Goal: Submit feedback/report problem

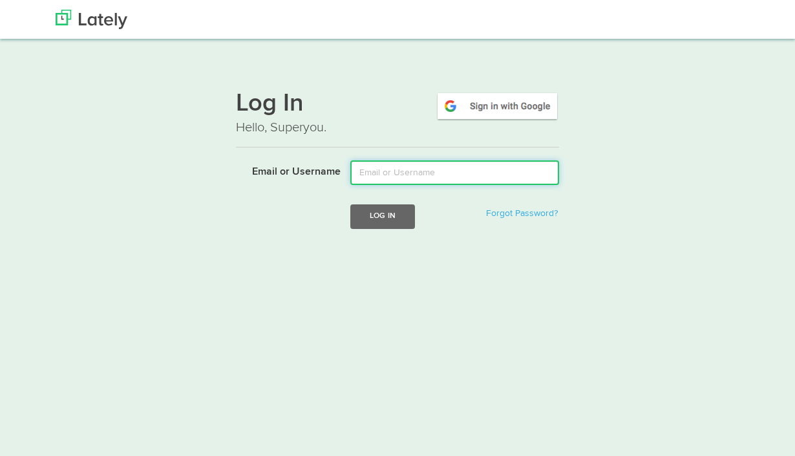
type input "[PERSON_NAME][EMAIL_ADDRESS][DOMAIN_NAME]"
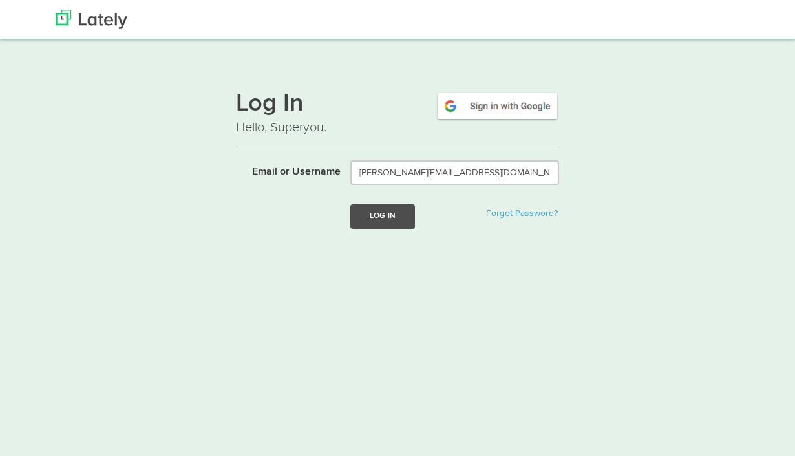
click at [387, 221] on button "Log In" at bounding box center [382, 216] width 65 height 24
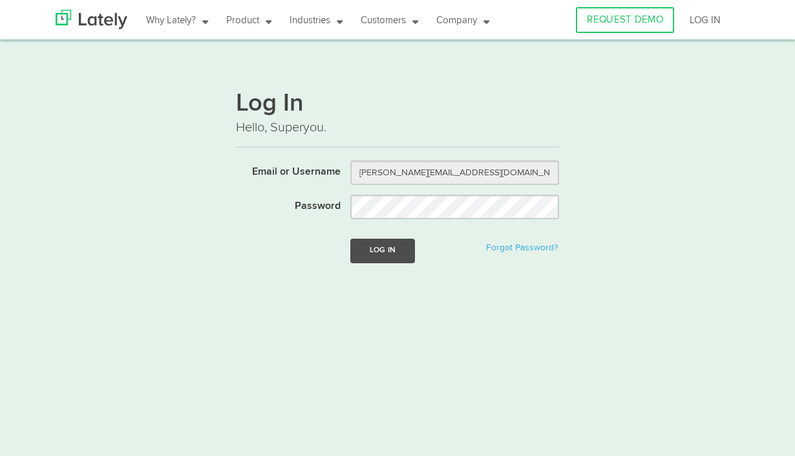
click at [381, 252] on button "Log In" at bounding box center [382, 250] width 65 height 24
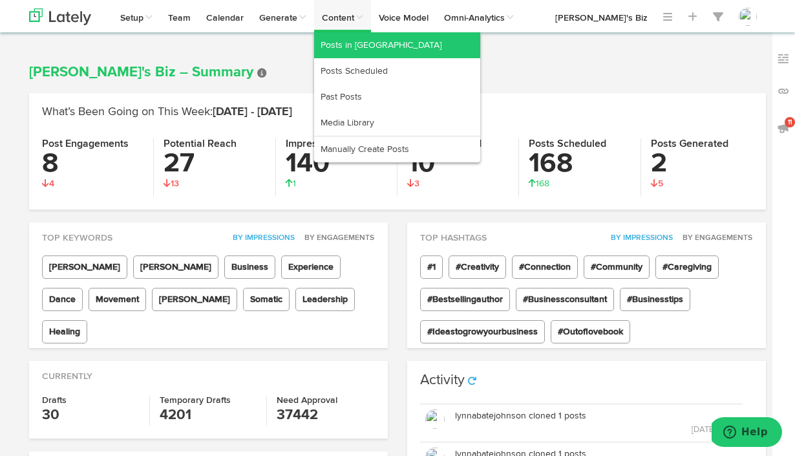
click at [332, 45] on link "Posts in [GEOGRAPHIC_DATA]" at bounding box center [397, 45] width 166 height 26
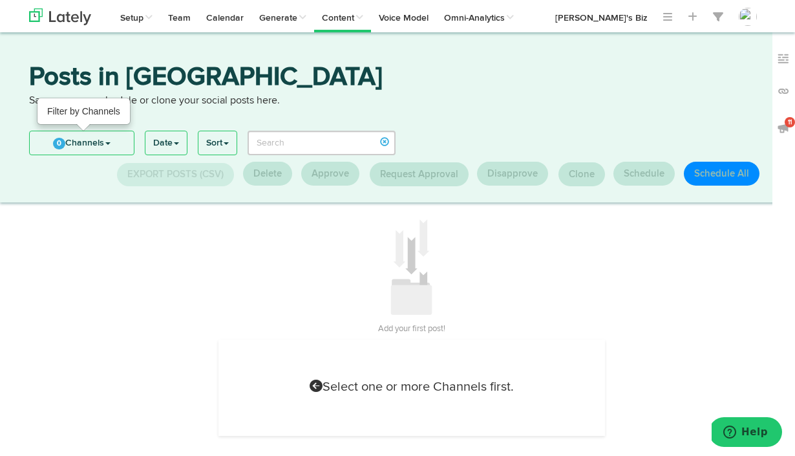
click at [101, 138] on link "0 Channels" at bounding box center [82, 142] width 104 height 23
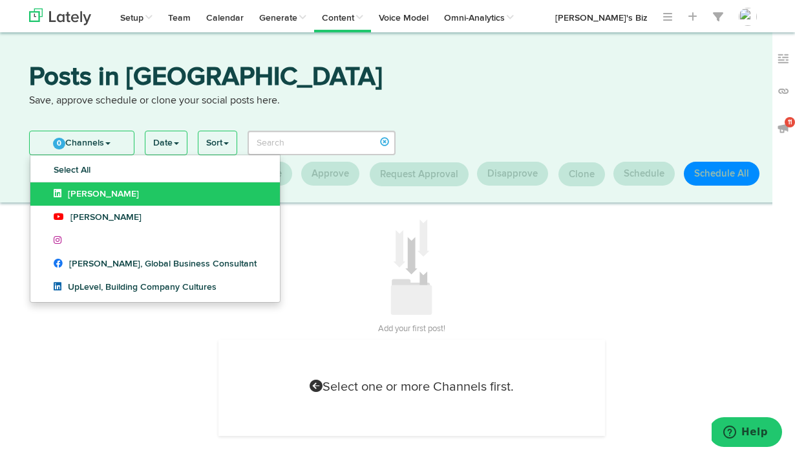
click at [98, 196] on span "[PERSON_NAME]" at bounding box center [96, 193] width 85 height 9
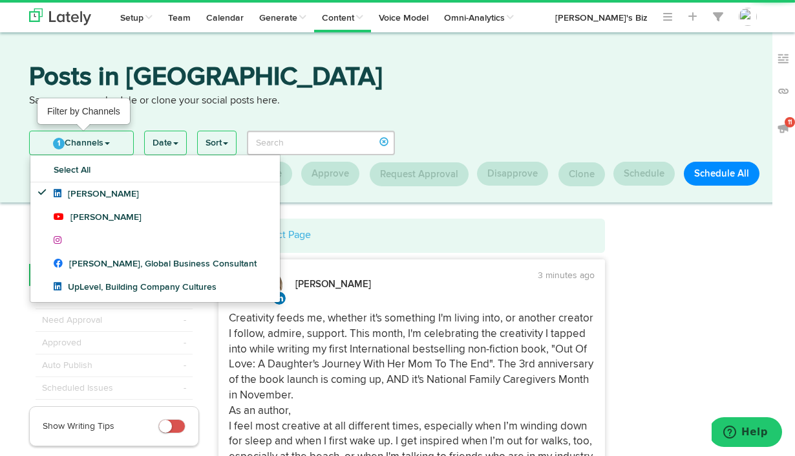
click at [95, 145] on link "1 Channels" at bounding box center [81, 142] width 103 height 23
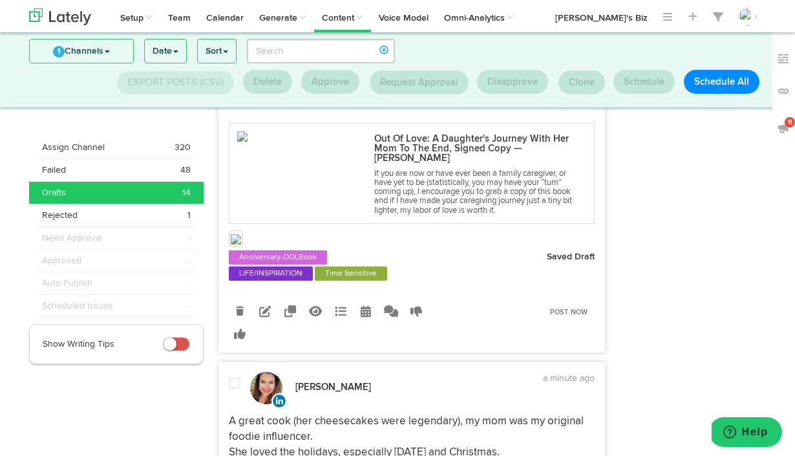
scroll to position [465, 0]
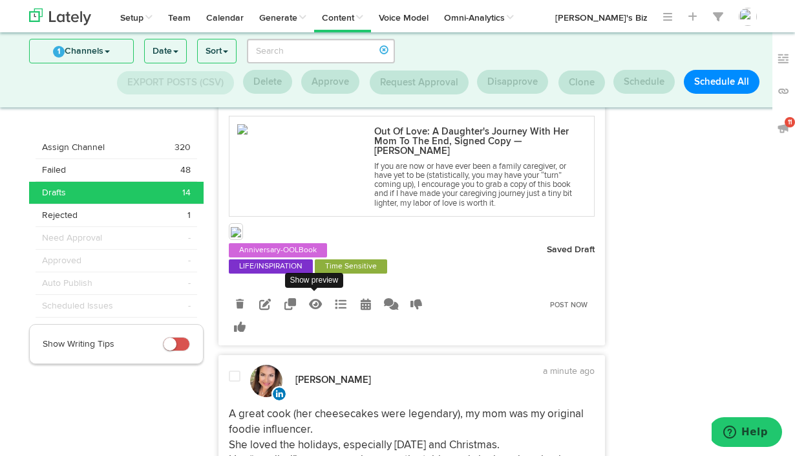
click at [317, 310] on icon at bounding box center [315, 304] width 13 height 12
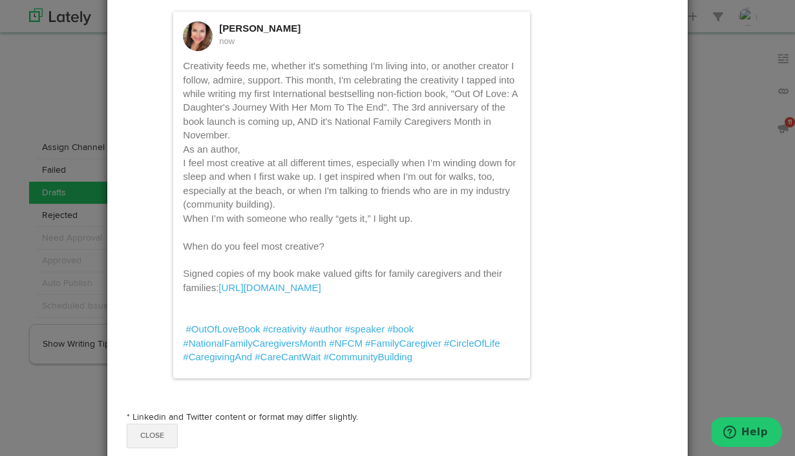
scroll to position [83, 0]
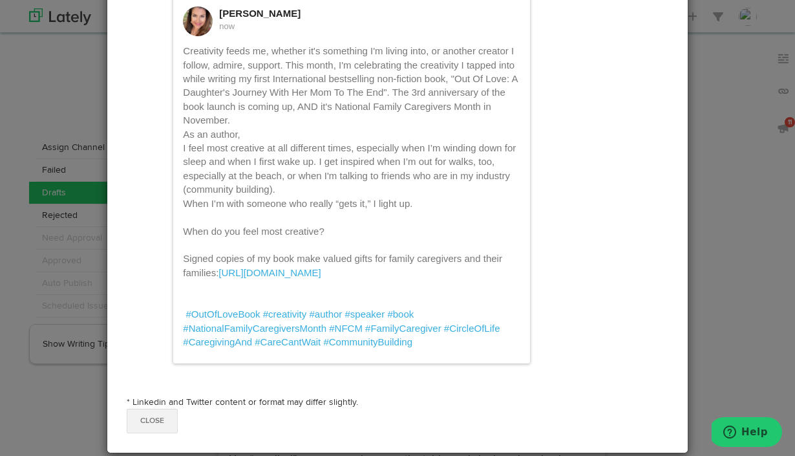
click at [155, 415] on button "Close" at bounding box center [152, 420] width 51 height 25
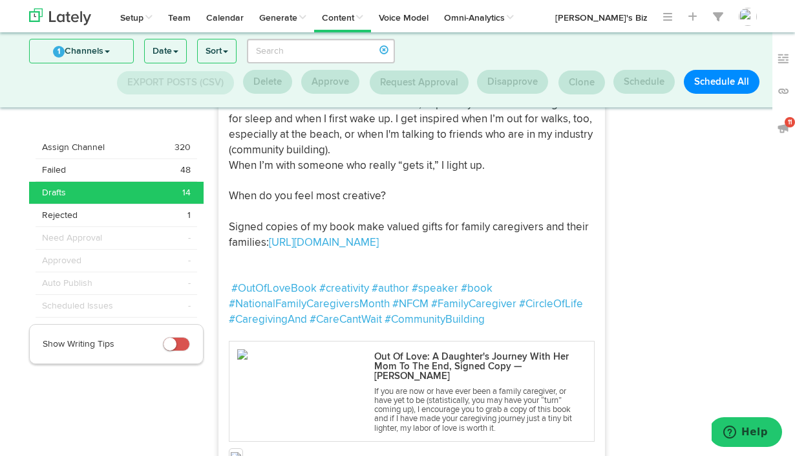
scroll to position [243, 0]
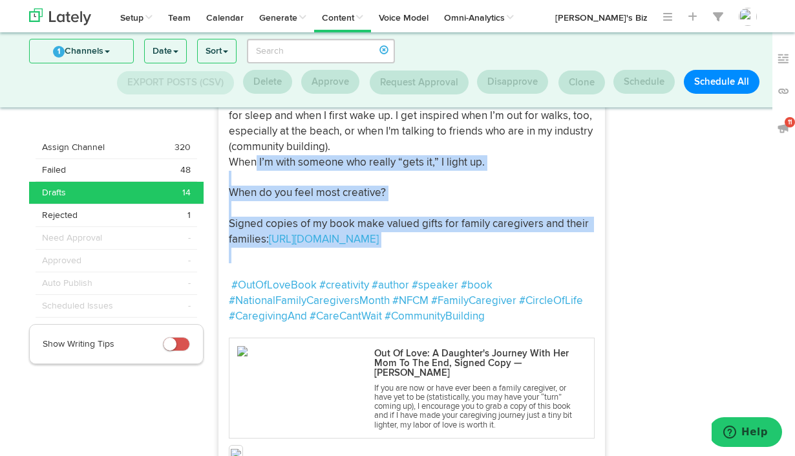
drag, startPoint x: 443, startPoint y: 254, endPoint x: 255, endPoint y: 152, distance: 213.4
click at [255, 151] on p "Creativity feeds me, whether it's something I'm living into, or another creator…" at bounding box center [412, 155] width 366 height 339
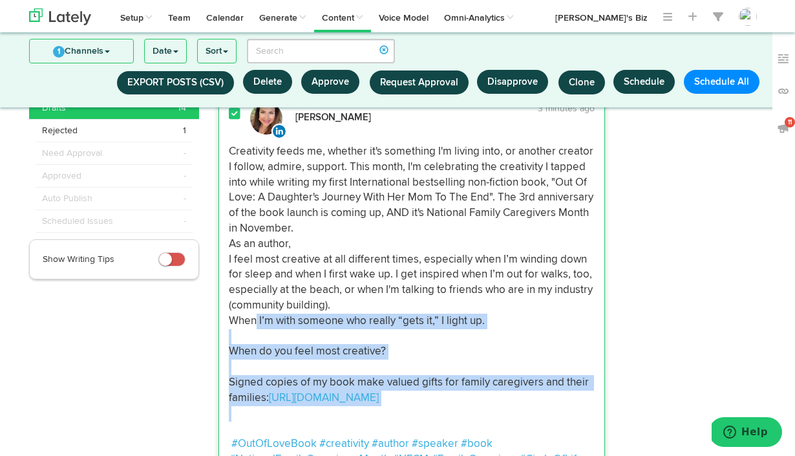
scroll to position [83, 0]
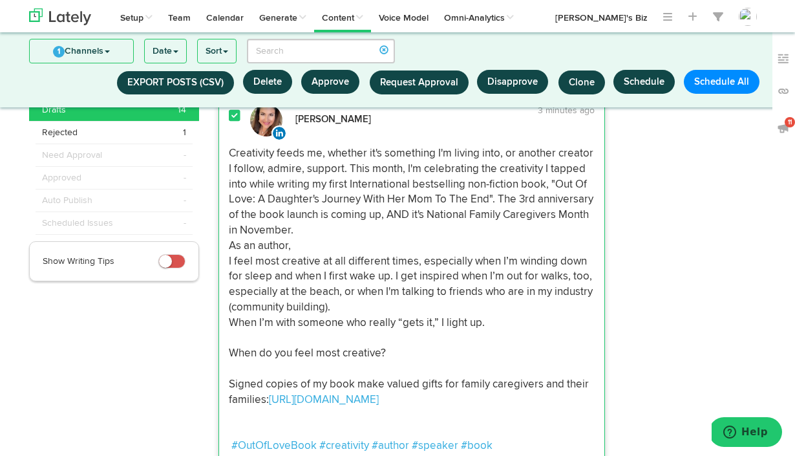
click at [227, 149] on div "Creativity feeds me, whether it's something I'm living into, or another creator…" at bounding box center [411, 315] width 385 height 339
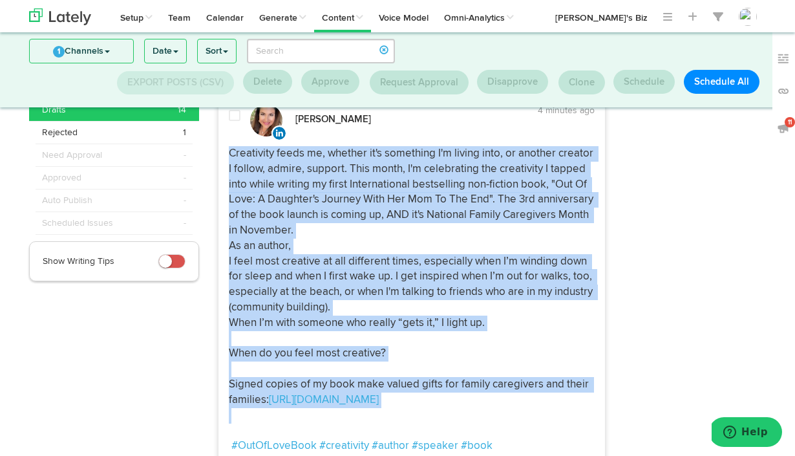
drag, startPoint x: 229, startPoint y: 149, endPoint x: 404, endPoint y: 419, distance: 321.9
click at [404, 419] on p "Creativity feeds me, whether it's something I'm living into, or another creator…" at bounding box center [412, 315] width 366 height 339
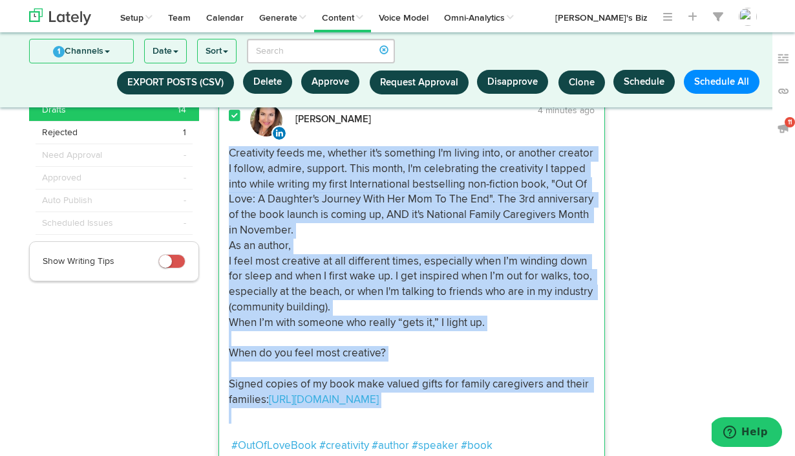
copy p "Creativity feeds me, whether it's something I'm living into, or another creator…"
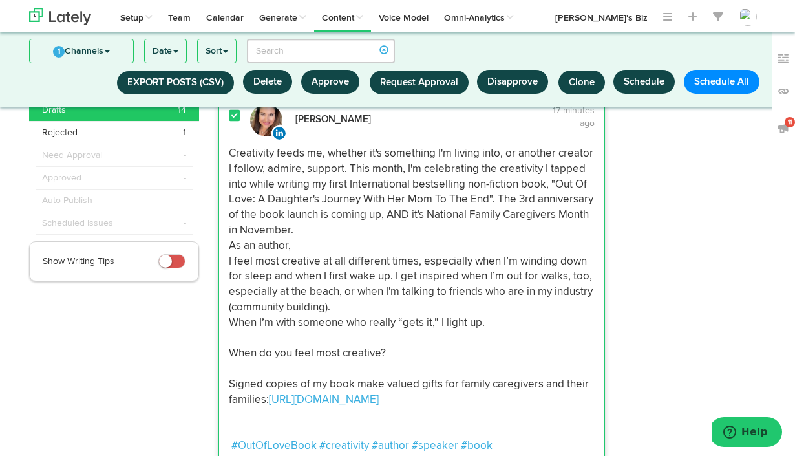
click at [325, 254] on span "Creativity feeds me, whether it's something I'm living into, or another creator…" at bounding box center [412, 276] width 367 height 257
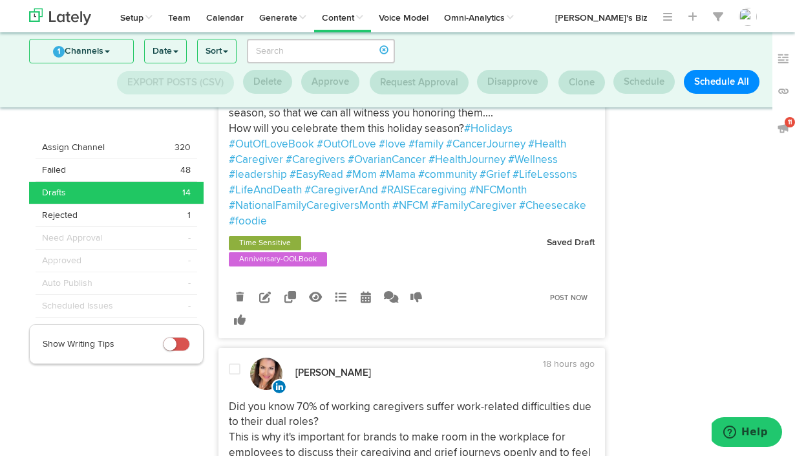
scroll to position [909, 0]
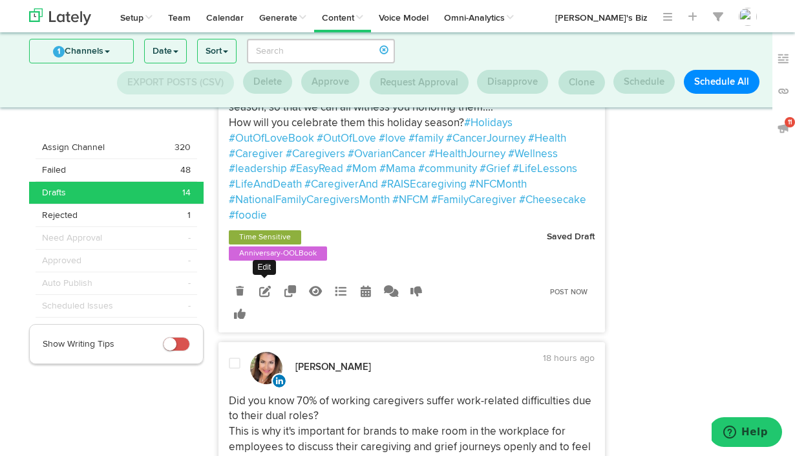
click at [264, 297] on icon at bounding box center [265, 291] width 12 height 12
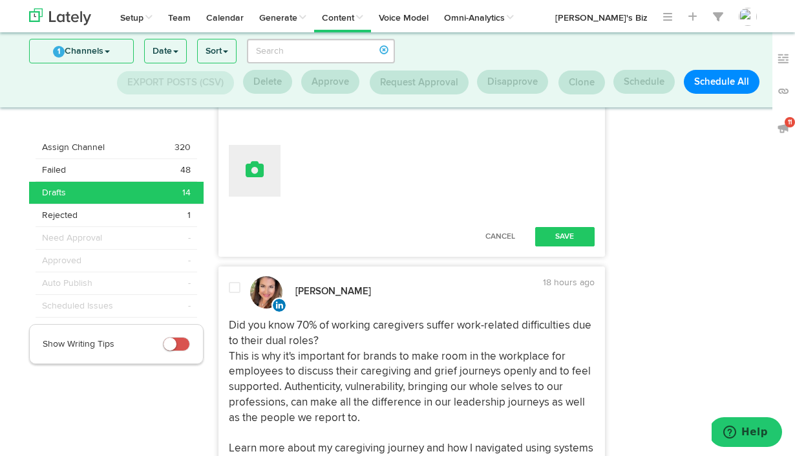
click at [256, 178] on icon at bounding box center [255, 169] width 18 height 18
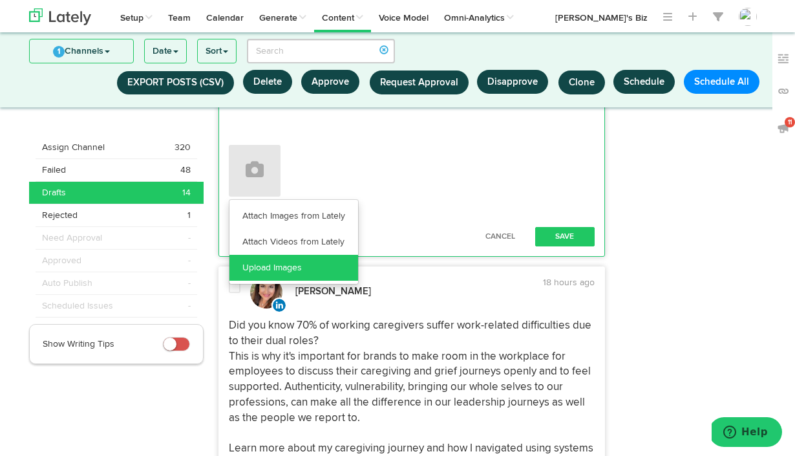
click at [255, 280] on link "Upload Images" at bounding box center [293, 268] width 129 height 26
click at [273, 280] on link "Upload Images" at bounding box center [293, 268] width 129 height 26
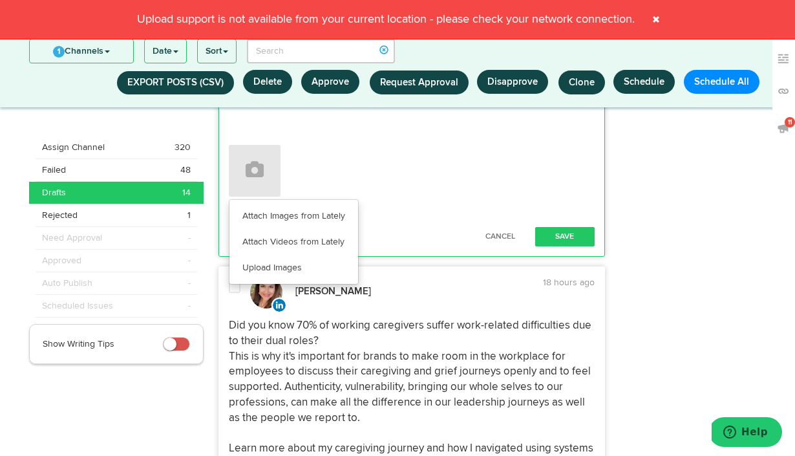
click at [657, 19] on span at bounding box center [655, 19] width 21 height 21
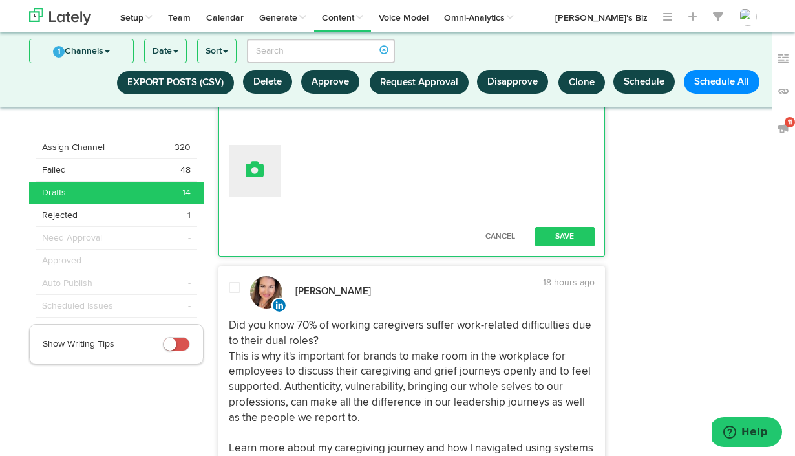
drag, startPoint x: 669, startPoint y: 2, endPoint x: 262, endPoint y: 258, distance: 480.8
click at [262, 196] on button at bounding box center [255, 171] width 52 height 52
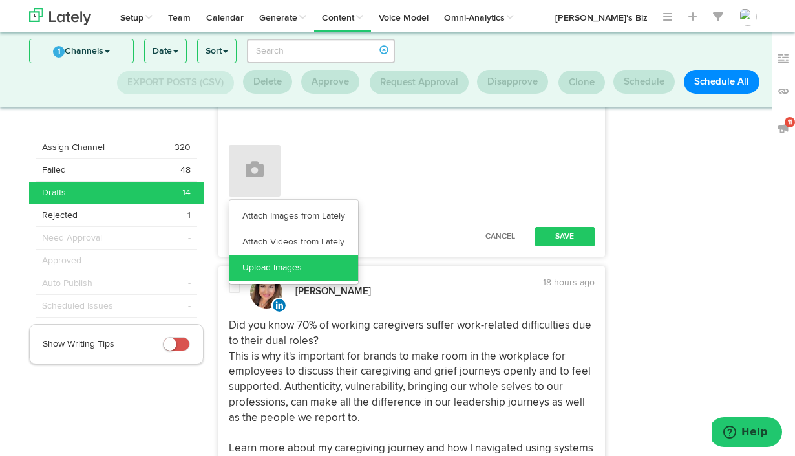
click at [261, 280] on link "Upload Images" at bounding box center [293, 268] width 129 height 26
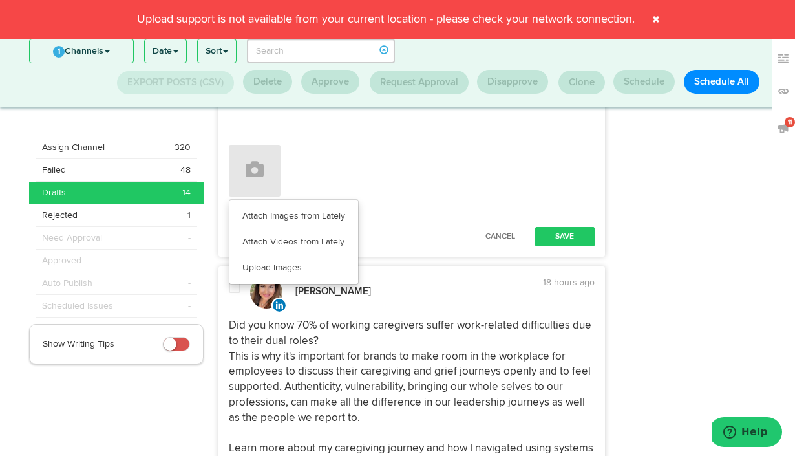
click at [658, 19] on span at bounding box center [655, 19] width 21 height 21
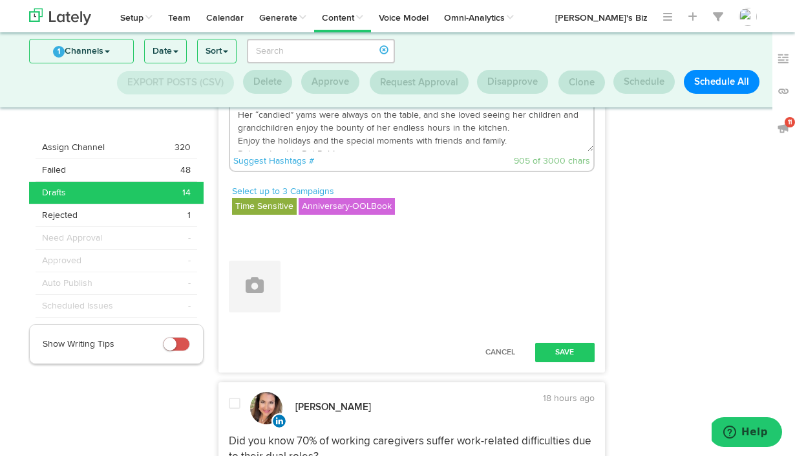
scroll to position [788, 0]
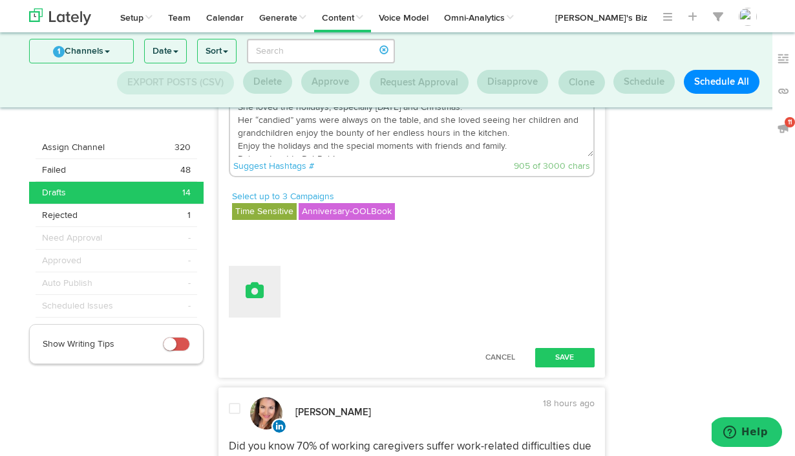
click at [257, 317] on button at bounding box center [255, 292] width 52 height 52
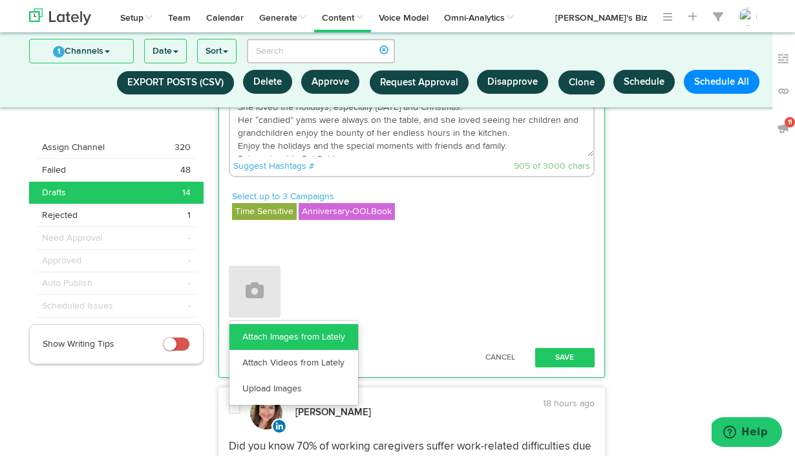
click at [266, 350] on link "Attach Images from Lately" at bounding box center [293, 337] width 129 height 26
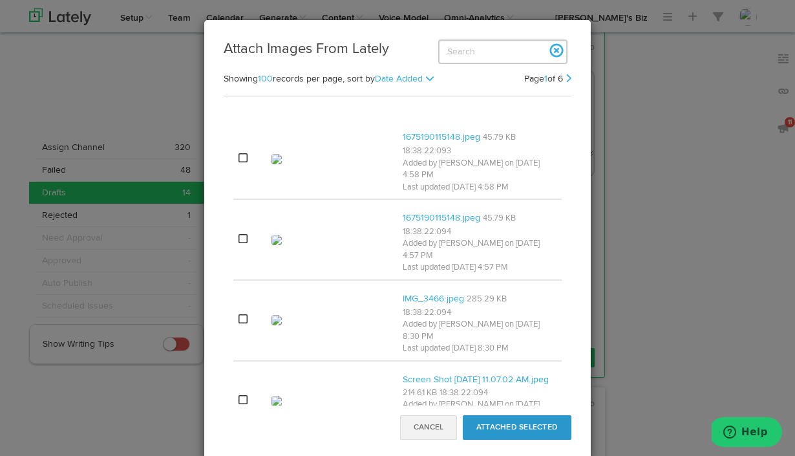
click at [432, 427] on button "Cancel" at bounding box center [428, 427] width 57 height 25
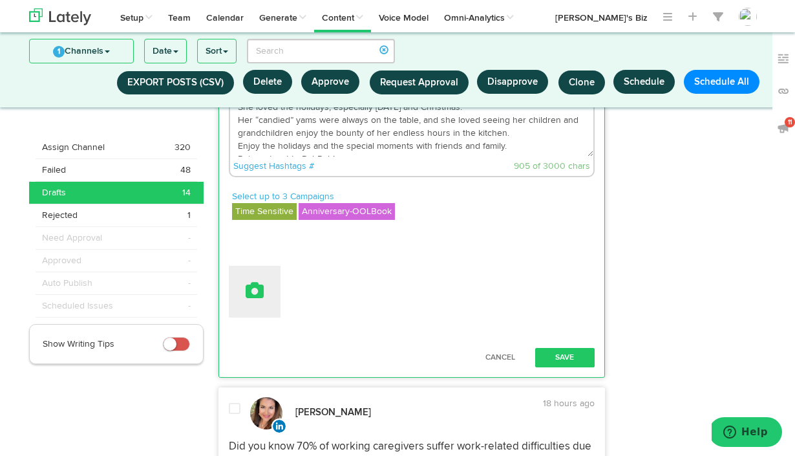
click at [258, 299] on icon at bounding box center [255, 290] width 18 height 18
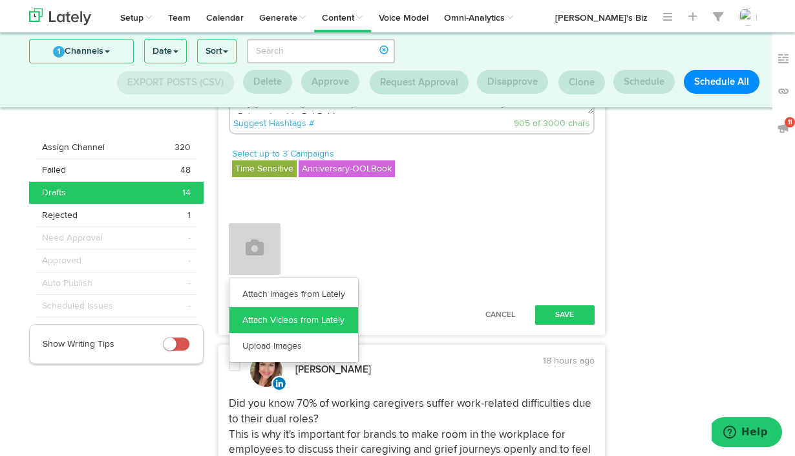
scroll to position [833, 0]
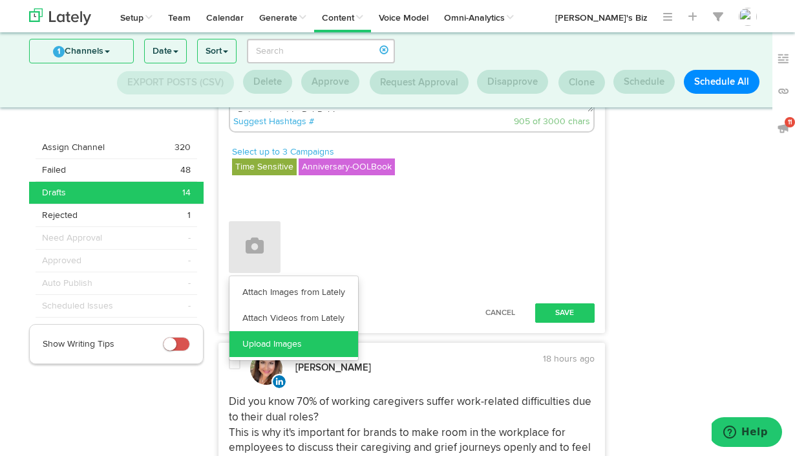
click at [273, 357] on link "Upload Images" at bounding box center [293, 344] width 129 height 26
click at [287, 357] on link "Upload Images" at bounding box center [293, 344] width 129 height 26
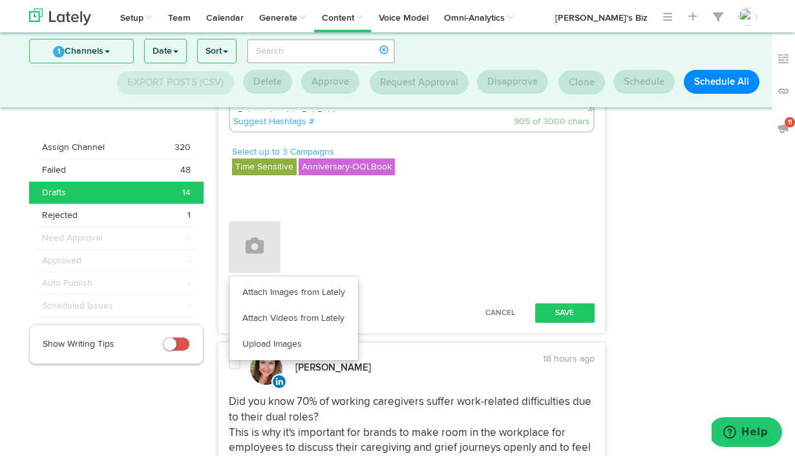
click at [731, 425] on icon "Help" at bounding box center [729, 431] width 13 height 13
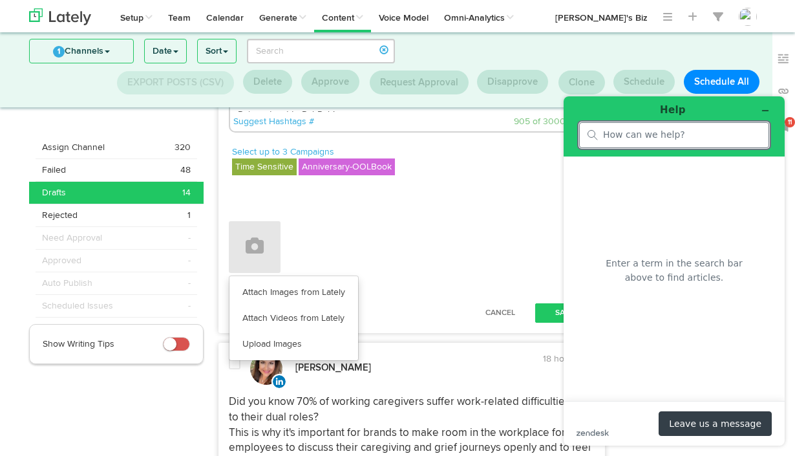
click at [693, 417] on button "Leave us a message" at bounding box center [714, 423] width 113 height 25
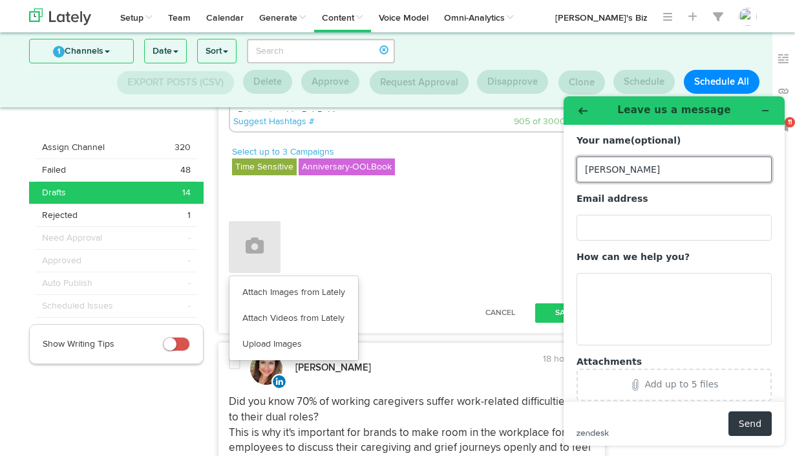
type input "[PERSON_NAME]"
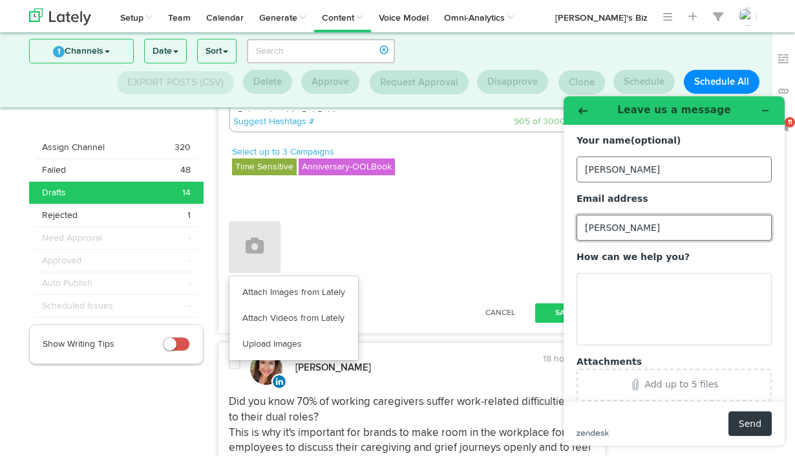
type input "[PERSON_NAME]@"
type input "[PERSON_NAME][EMAIL_ADDRESS][DOMAIN_NAME]"
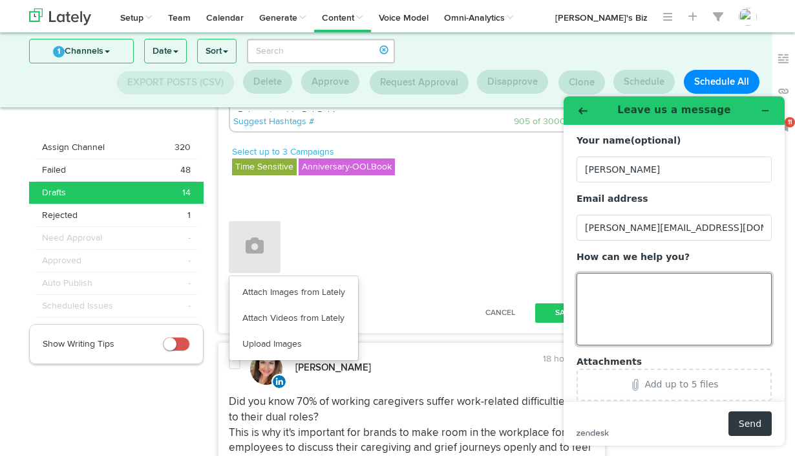
click at [607, 285] on textarea "How can we help you?" at bounding box center [673, 309] width 195 height 72
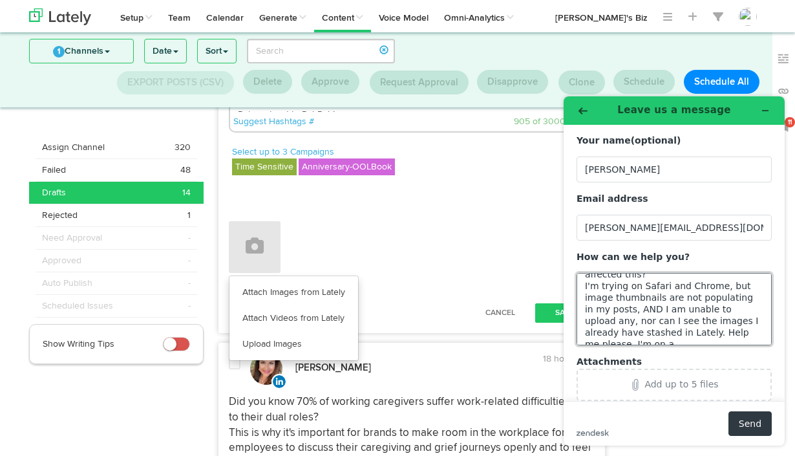
scroll to position [51, 0]
type textarea "Hi there, I'm having issues with images [DATE]. Is there a bug or a glitch that…"
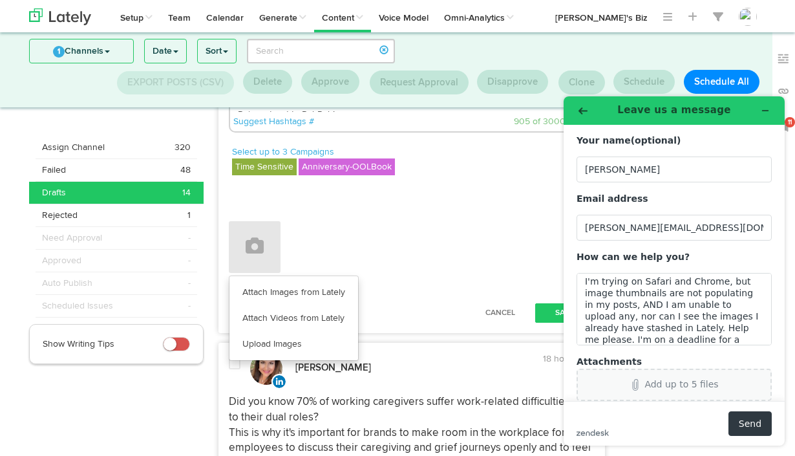
click at [661, 379] on div "Add up to 5 files" at bounding box center [681, 384] width 74 height 10
click at [751, 419] on button "Send" at bounding box center [749, 423] width 43 height 25
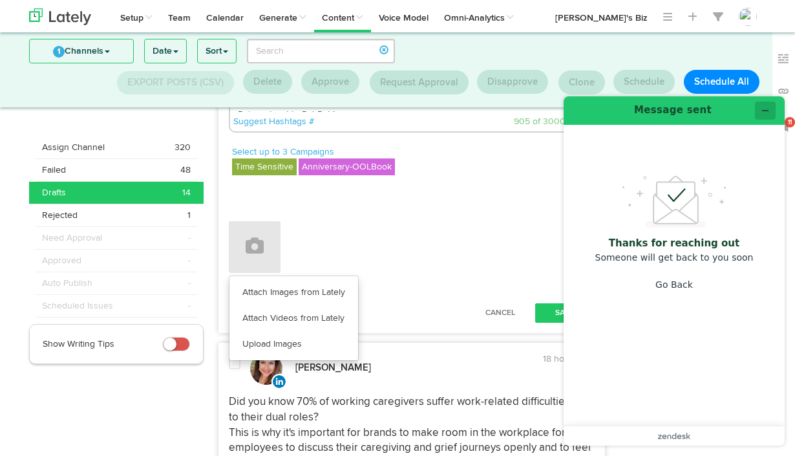
click at [766, 106] on icon "Minimize widget" at bounding box center [765, 110] width 9 height 9
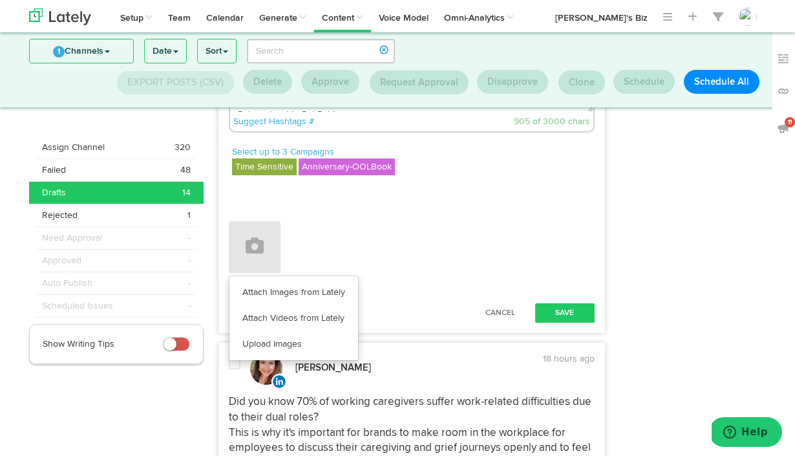
click at [394, 273] on div "Attach Images from Lately Attach Videos from Lately Upload Images" at bounding box center [412, 247] width 366 height 52
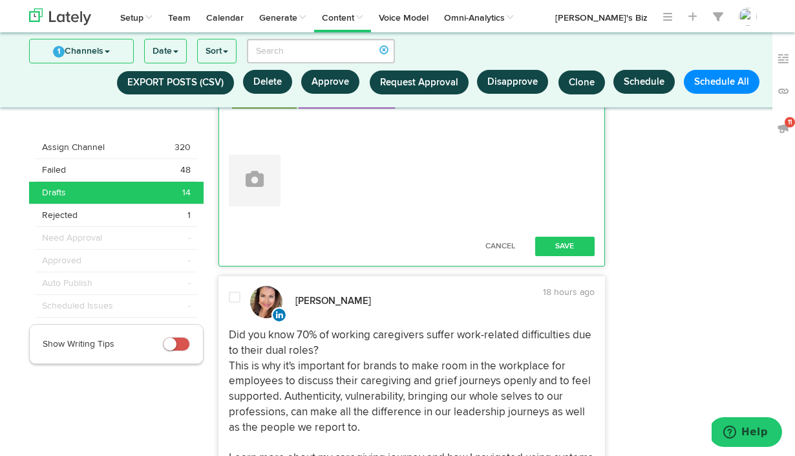
scroll to position [913, 0]
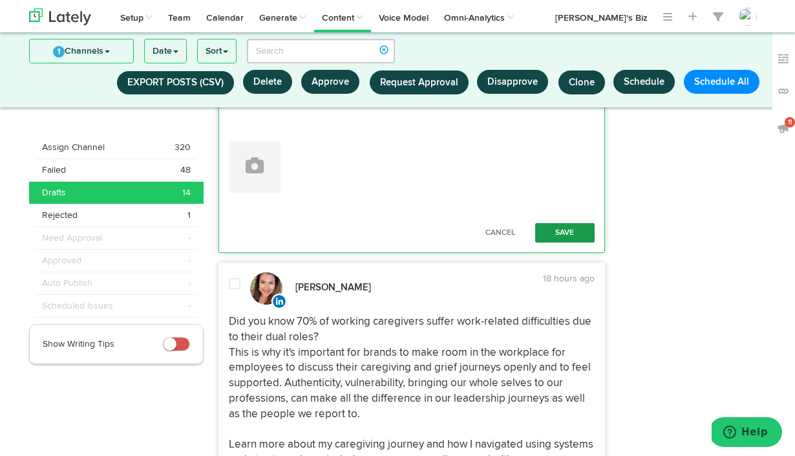
click at [566, 242] on button "Save" at bounding box center [564, 232] width 59 height 19
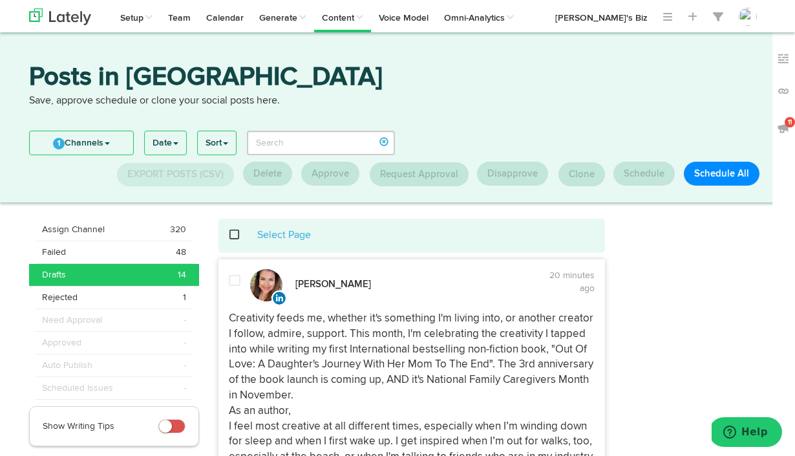
scroll to position [0, 0]
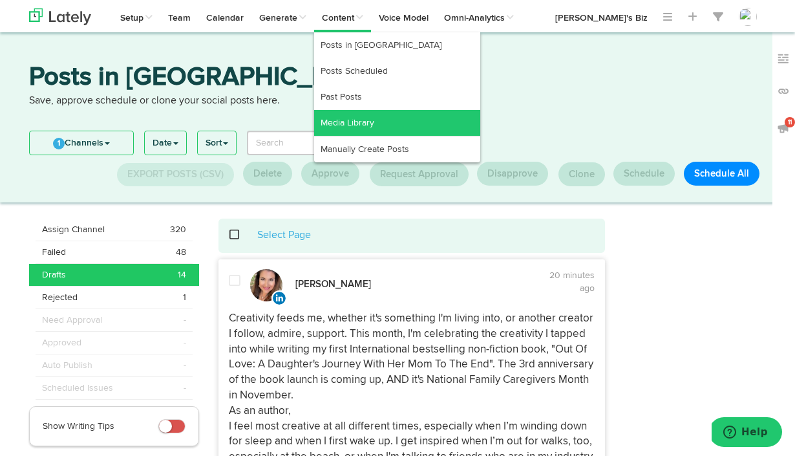
click at [332, 119] on link "Media Library" at bounding box center [397, 123] width 166 height 26
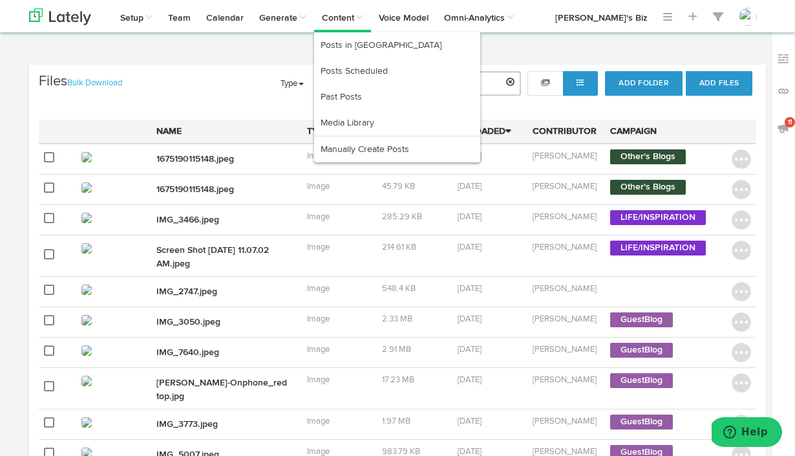
click at [346, 15] on link "Content" at bounding box center [342, 16] width 57 height 32
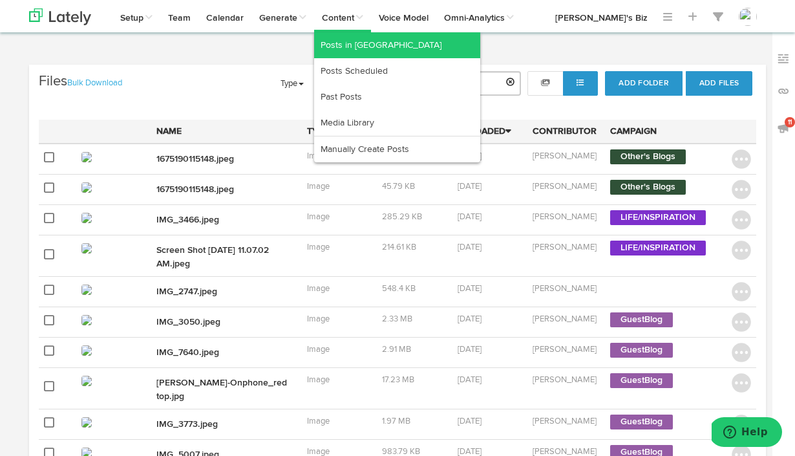
click at [342, 47] on link "Posts in [GEOGRAPHIC_DATA]" at bounding box center [397, 45] width 166 height 26
